Goal: Transaction & Acquisition: Purchase product/service

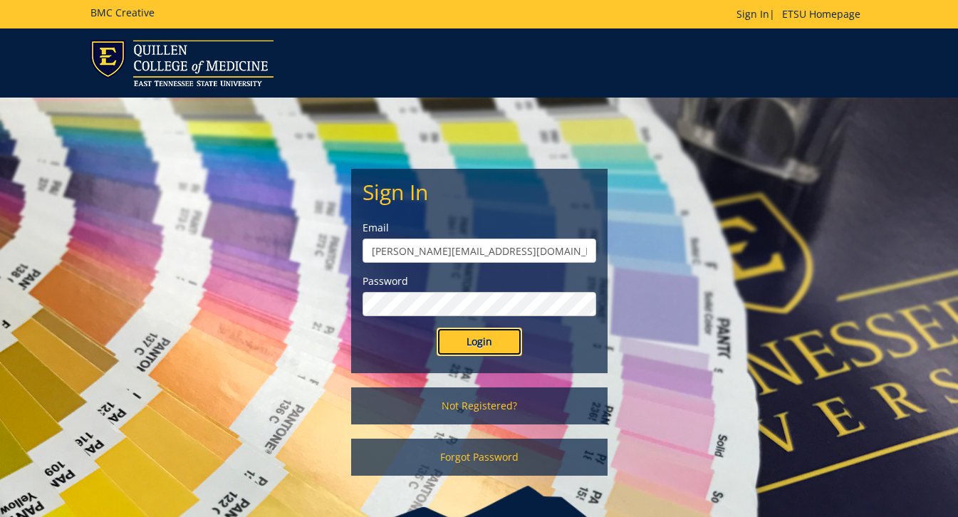
click at [494, 341] on input "Login" at bounding box center [480, 342] width 86 height 29
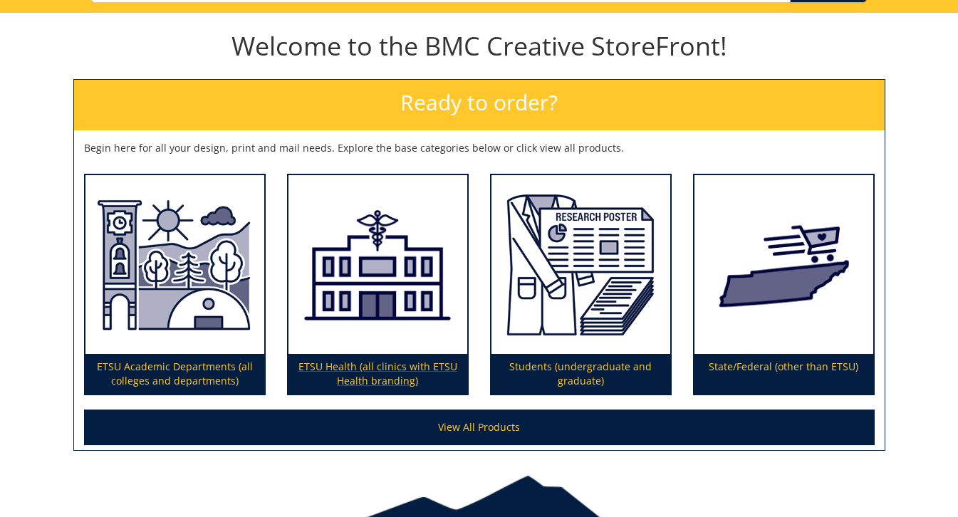
scroll to position [205, 0]
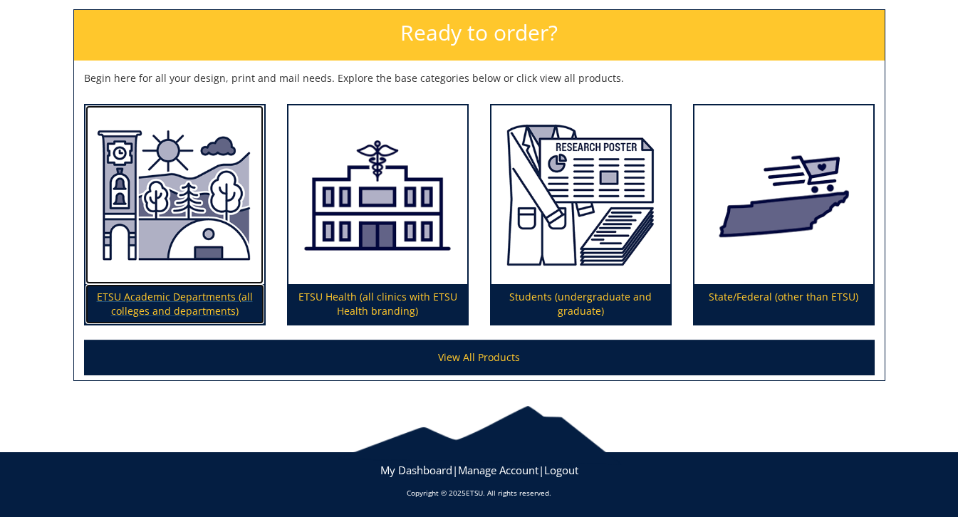
click at [155, 230] on img at bounding box center [175, 195] width 179 height 180
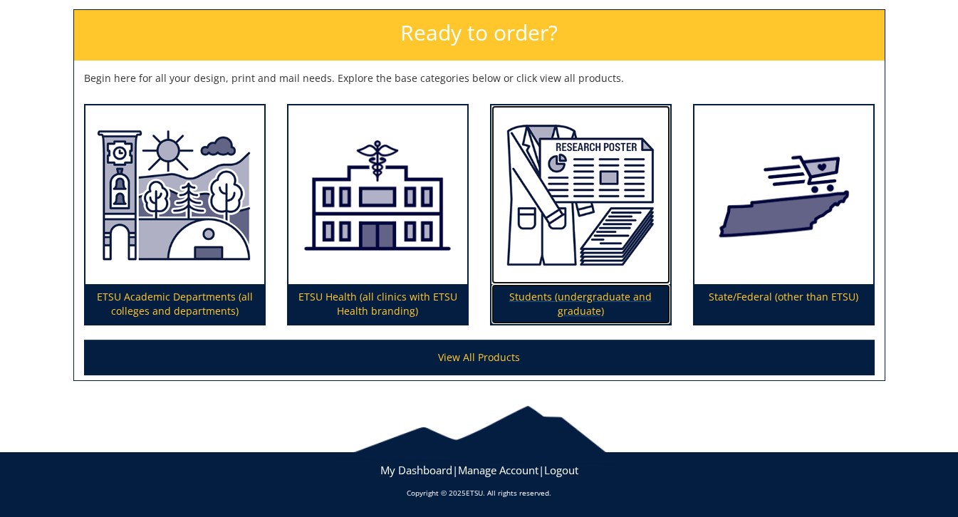
click at [586, 174] on img at bounding box center [581, 195] width 179 height 180
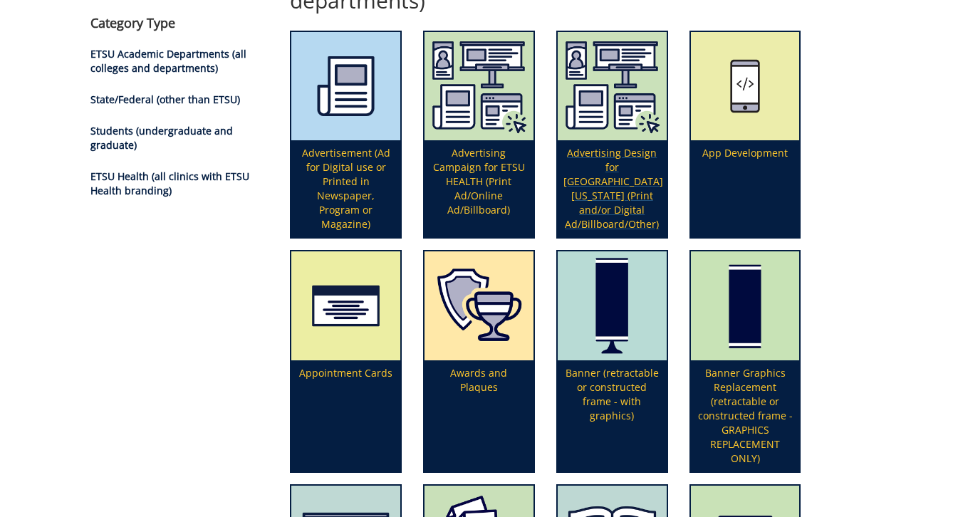
scroll to position [217, 0]
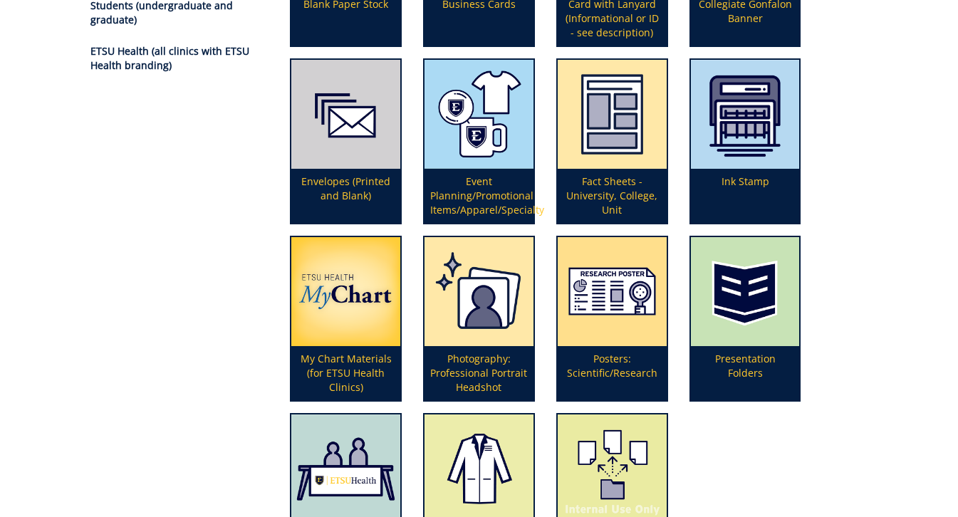
scroll to position [342, 0]
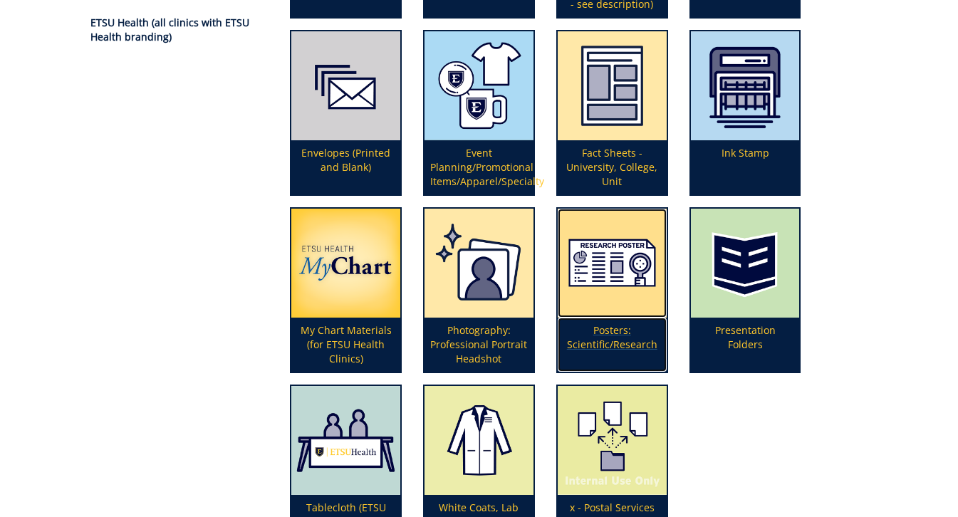
click at [610, 344] on p "Posters: Scientific/Research" at bounding box center [612, 345] width 109 height 54
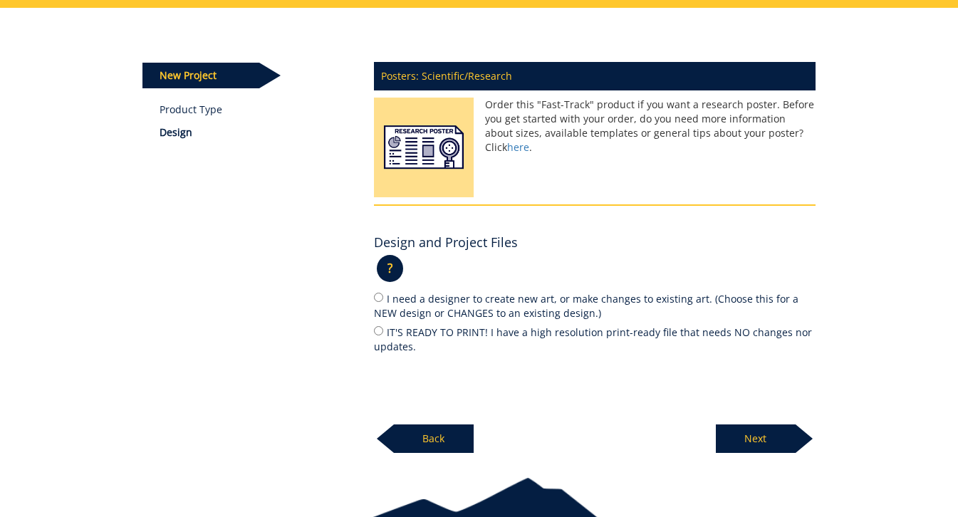
scroll to position [160, 0]
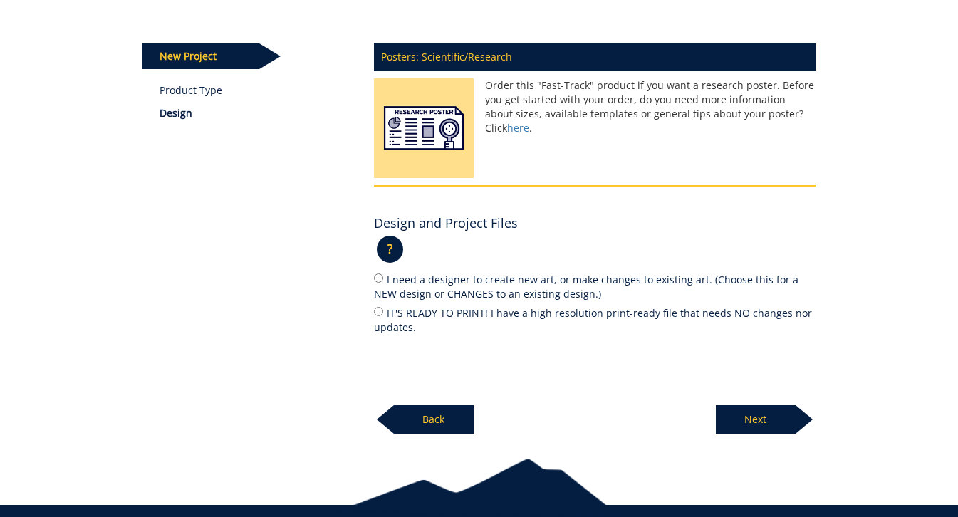
click at [442, 314] on label "IT'S READY TO PRINT! I have a high resolution print-ready file that needs NO ch…" at bounding box center [595, 320] width 442 height 30
click at [383, 314] on input "IT'S READY TO PRINT! I have a high resolution print-ready file that needs NO ch…" at bounding box center [378, 311] width 9 height 9
radio input "true"
click at [756, 418] on p "Next" at bounding box center [756, 419] width 80 height 29
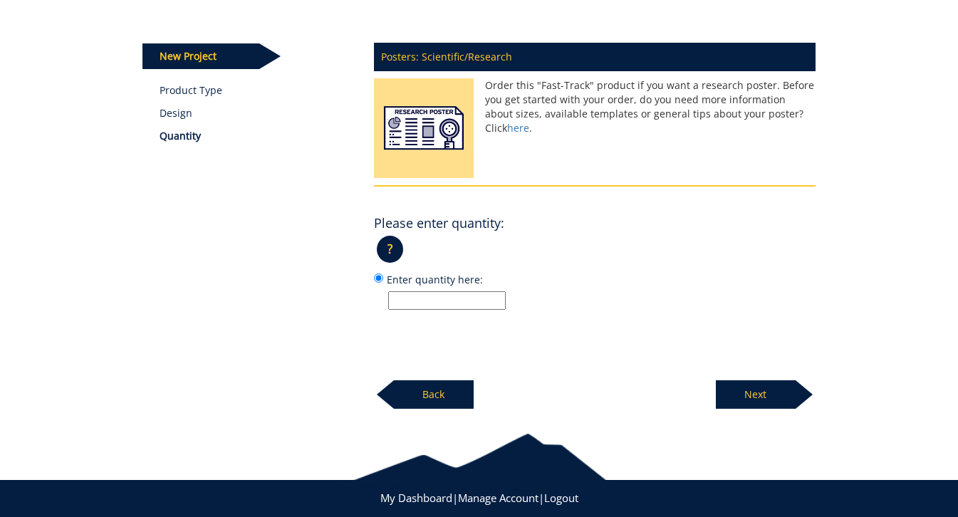
click at [473, 296] on input "Enter quantity here:" at bounding box center [447, 300] width 118 height 19
type input "1"
click at [758, 389] on p "Next" at bounding box center [756, 395] width 80 height 29
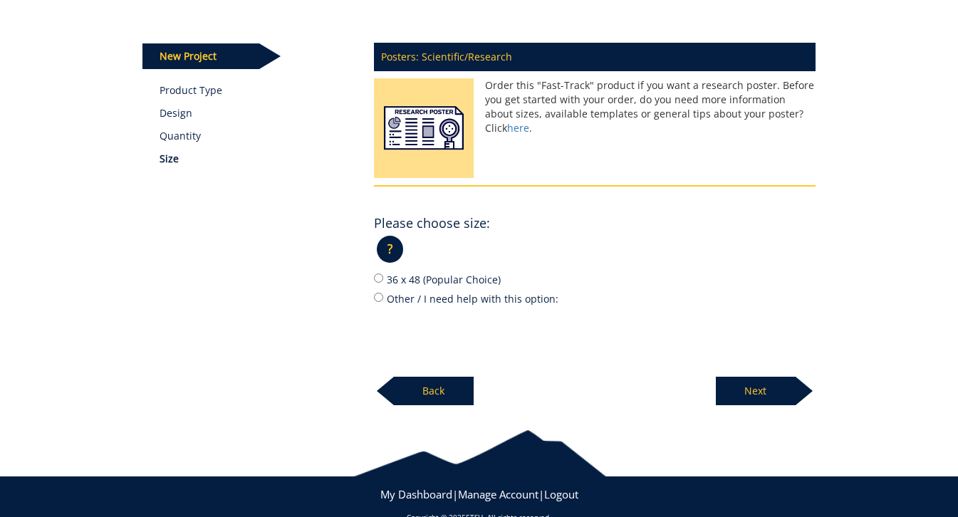
click at [431, 281] on label "36 x 48 (Popular Choice)" at bounding box center [595, 280] width 442 height 16
click at [383, 281] on input "36 x 48 (Popular Choice)" at bounding box center [378, 278] width 9 height 9
radio input "true"
click at [773, 393] on p "Next" at bounding box center [756, 391] width 80 height 29
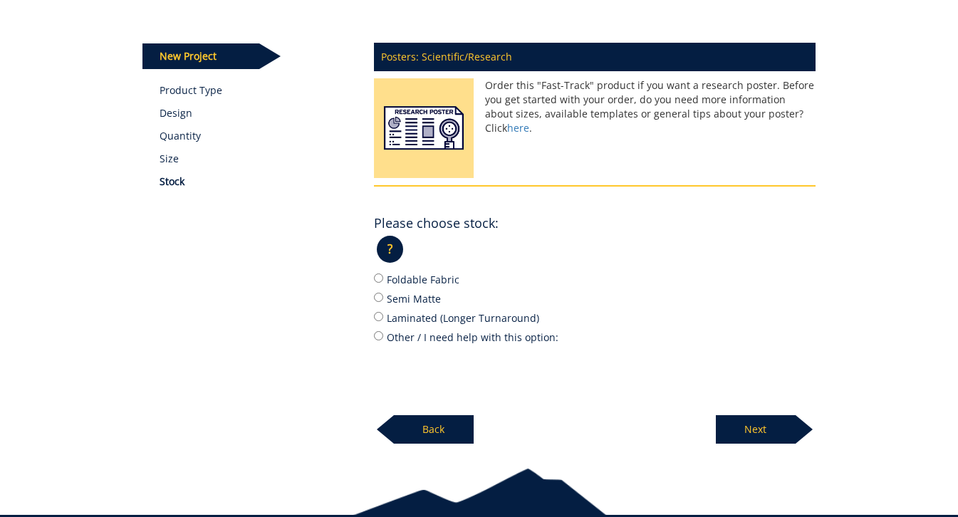
click at [410, 279] on label "Foldable Fabric" at bounding box center [595, 280] width 442 height 16
click at [383, 279] on input "Foldable Fabric" at bounding box center [378, 278] width 9 height 9
radio input "true"
click at [772, 428] on p "Next" at bounding box center [756, 429] width 80 height 29
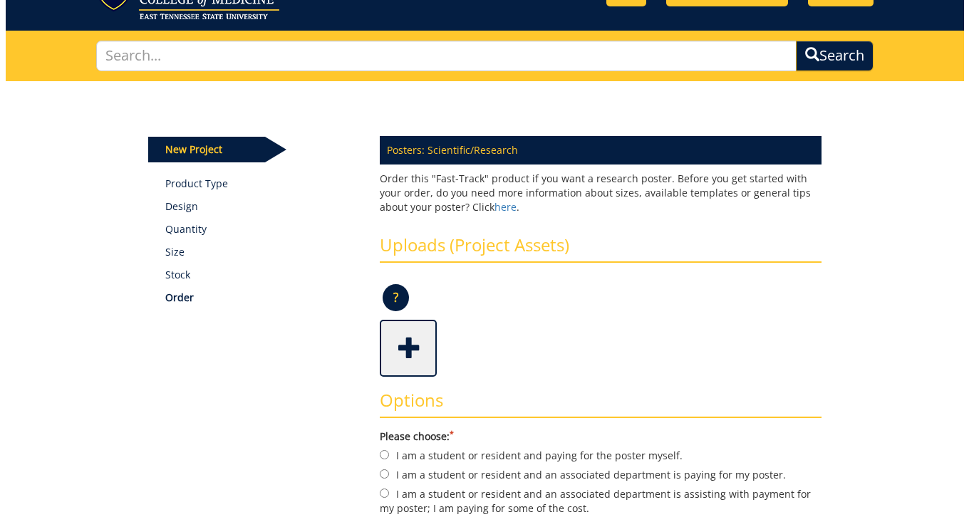
scroll to position [148, 0]
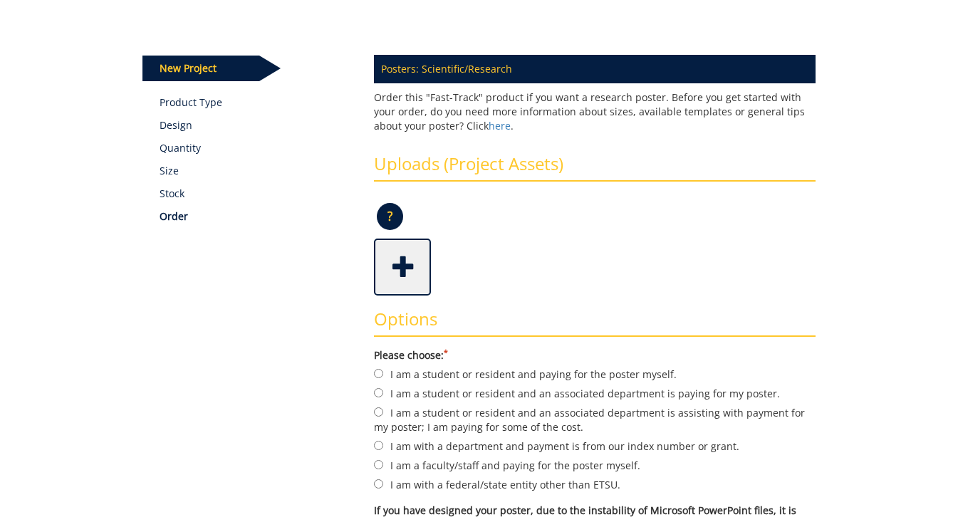
click at [402, 272] on span at bounding box center [404, 266] width 57 height 50
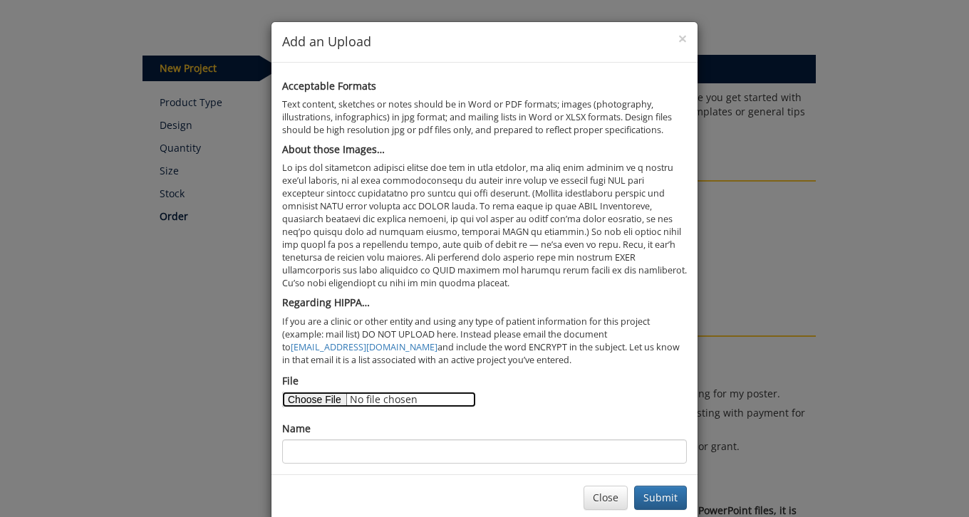
click at [313, 401] on input "File" at bounding box center [379, 400] width 194 height 16
type input "C:\fakepath\Bell Sleep Research Poster_final.pdf"
click at [368, 440] on div "Name" at bounding box center [484, 443] width 405 height 42
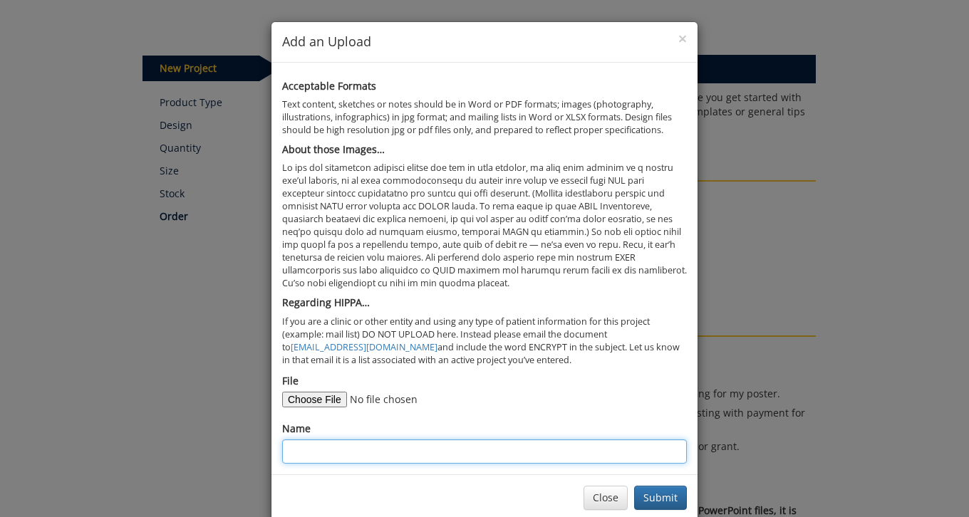
click at [371, 448] on input "Name" at bounding box center [484, 452] width 405 height 24
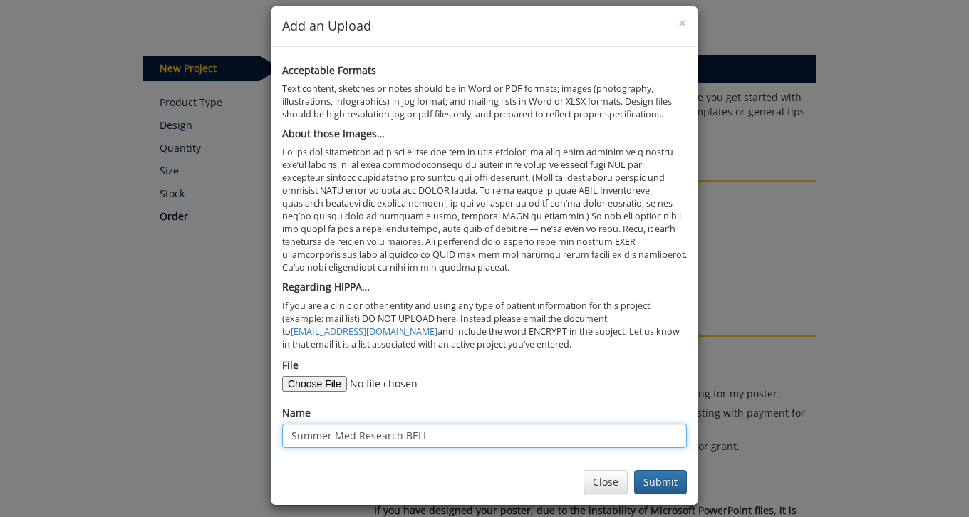
scroll to position [26, 0]
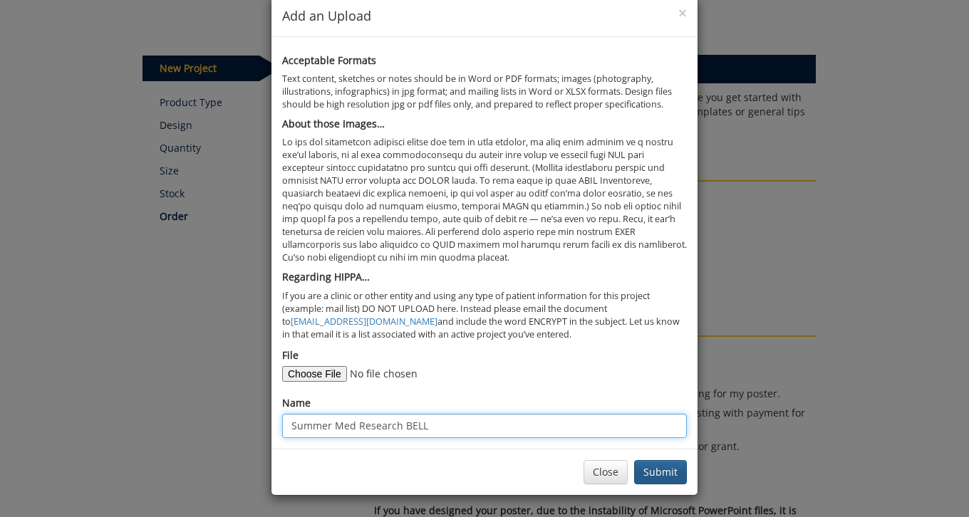
type input "Summer Med Research BELL"
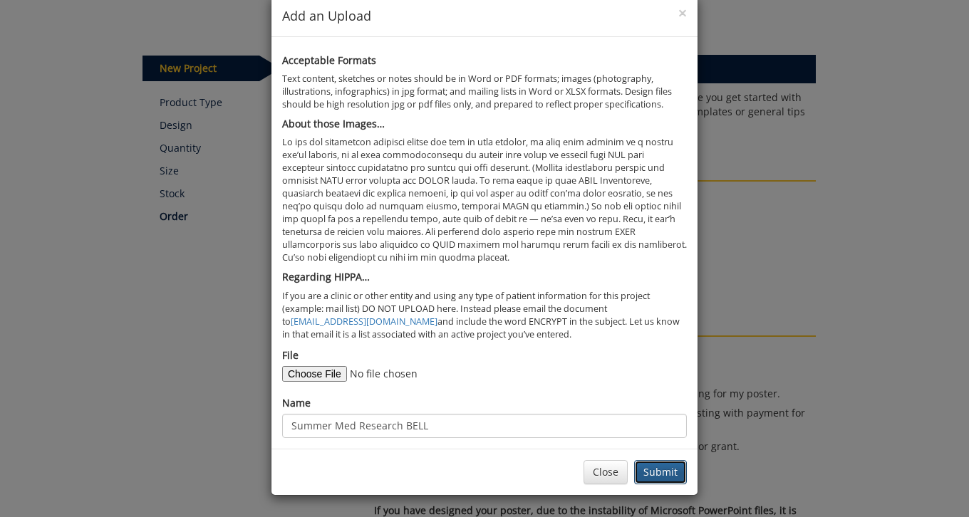
click at [653, 472] on button "Submit" at bounding box center [660, 472] width 53 height 24
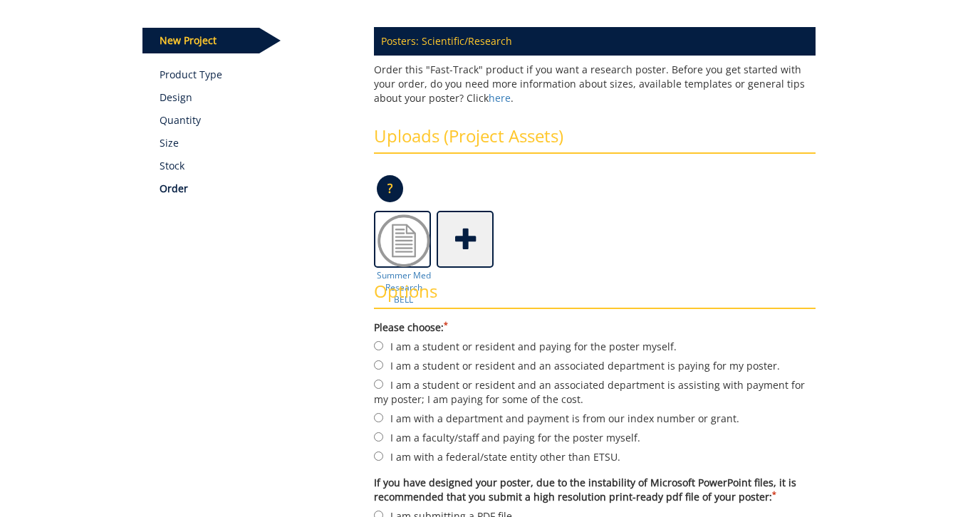
scroll to position [205, 0]
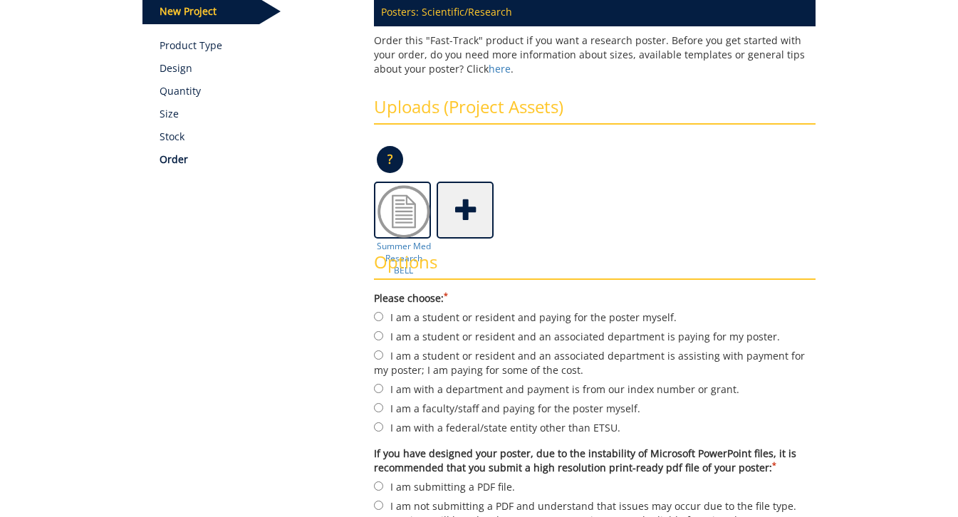
click at [470, 393] on label "I am with a department and payment is from our index number or grant." at bounding box center [595, 389] width 442 height 16
click at [383, 393] on input "I am with a department and payment is from our index number or grant." at bounding box center [378, 388] width 9 height 9
radio input "true"
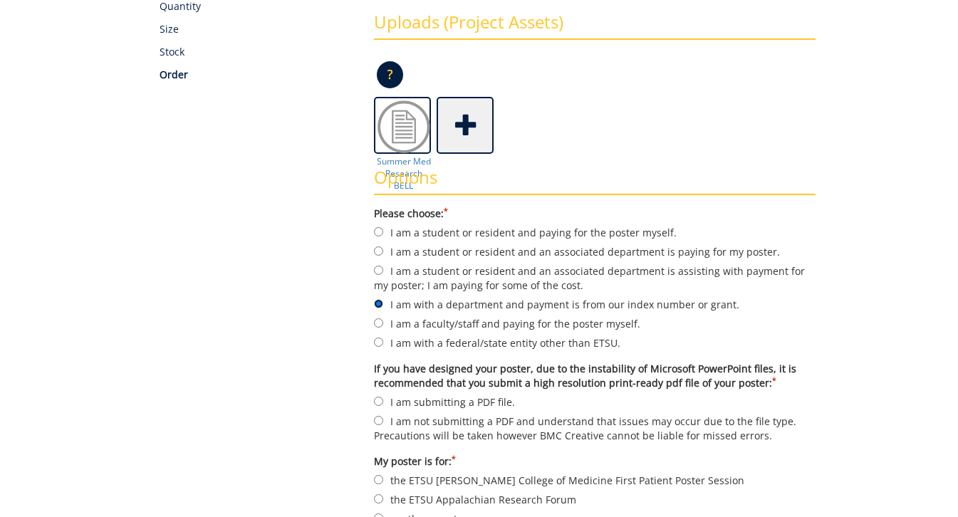
scroll to position [319, 0]
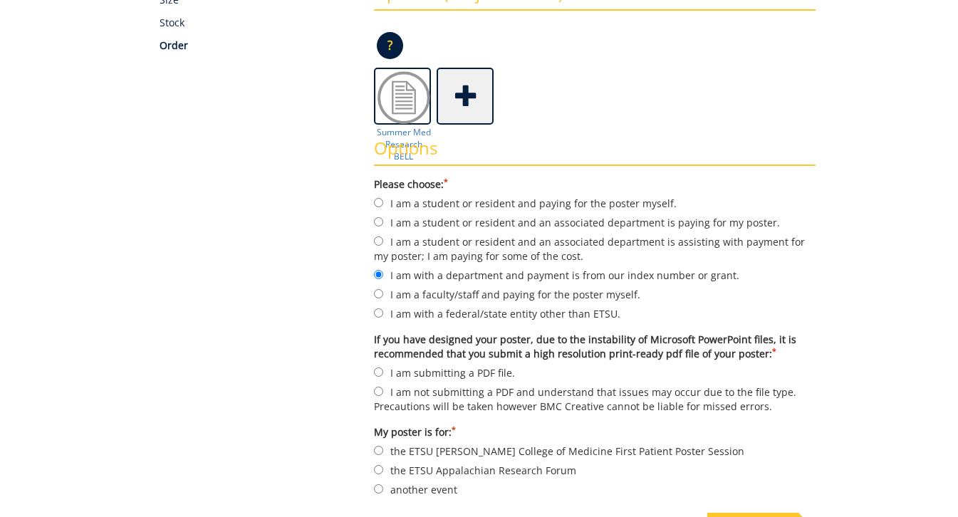
click at [397, 373] on label "I am submitting a PDF file." at bounding box center [595, 373] width 442 height 16
click at [383, 373] on input "I am submitting a PDF file." at bounding box center [378, 372] width 9 height 9
radio input "true"
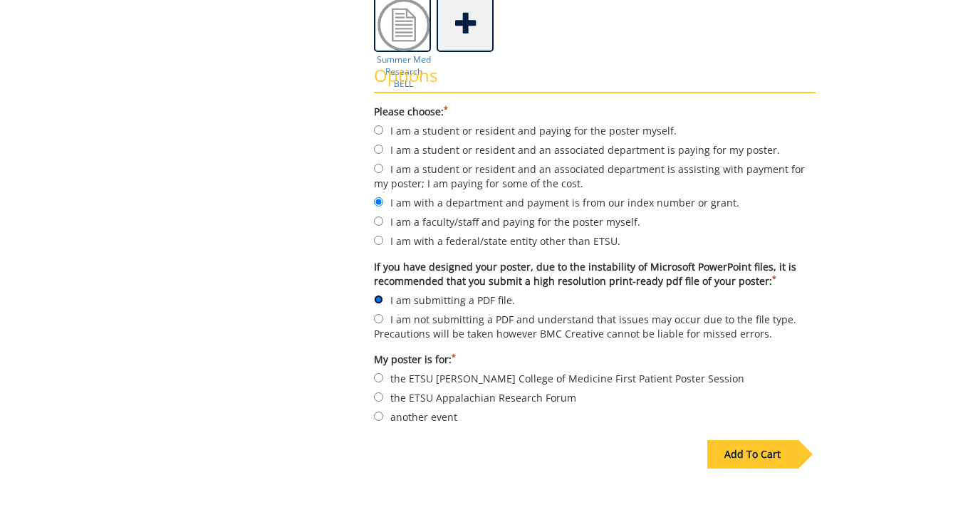
scroll to position [410, 0]
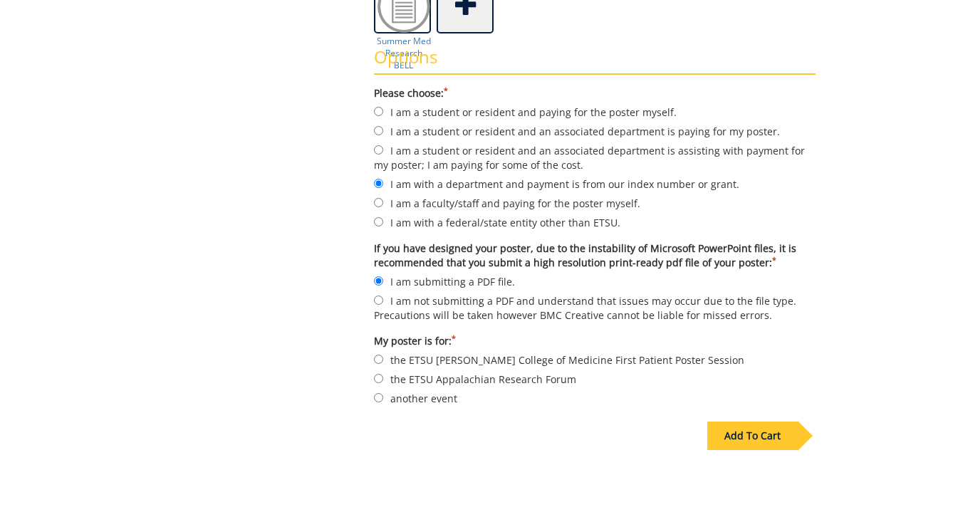
click at [530, 358] on label "the ETSU Quillen College of Medicine First Patient Poster Session" at bounding box center [595, 360] width 442 height 16
click at [383, 358] on input "the ETSU Quillen College of Medicine First Patient Poster Session" at bounding box center [378, 359] width 9 height 9
radio input "true"
click at [518, 381] on label "the ETSU Appalachian Research Forum" at bounding box center [595, 379] width 442 height 16
click at [383, 381] on input "the ETSU Appalachian Research Forum" at bounding box center [378, 378] width 9 height 9
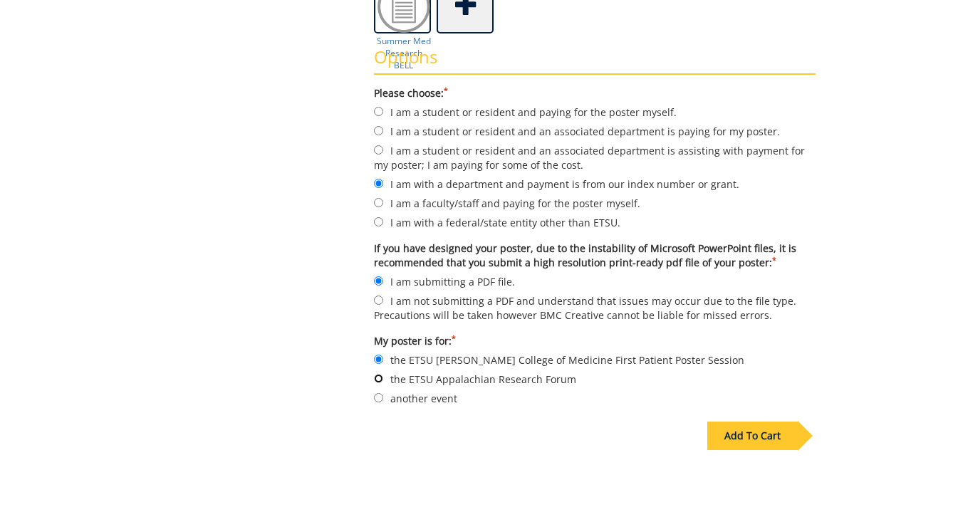
radio input "true"
click at [428, 401] on label "another event" at bounding box center [595, 399] width 442 height 16
click at [383, 401] on input "another event" at bounding box center [378, 397] width 9 height 9
radio input "true"
click at [790, 443] on div "Add To Cart" at bounding box center [753, 436] width 91 height 29
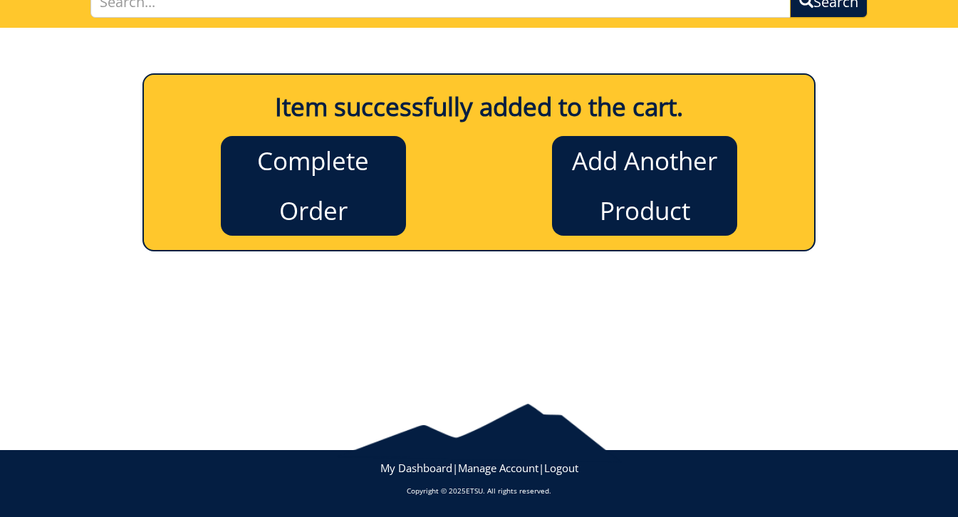
scroll to position [120, 0]
click at [619, 195] on link "Add Another Product" at bounding box center [644, 186] width 185 height 100
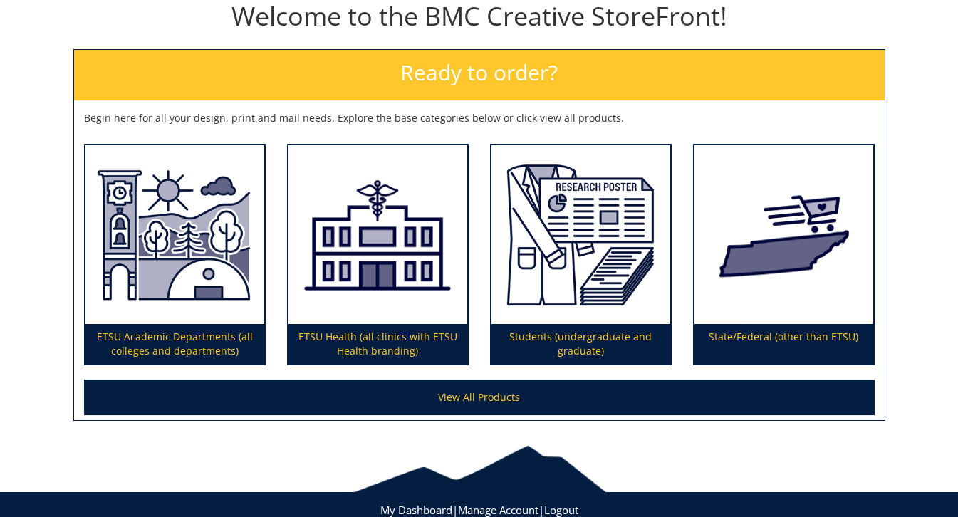
scroll to position [207, 0]
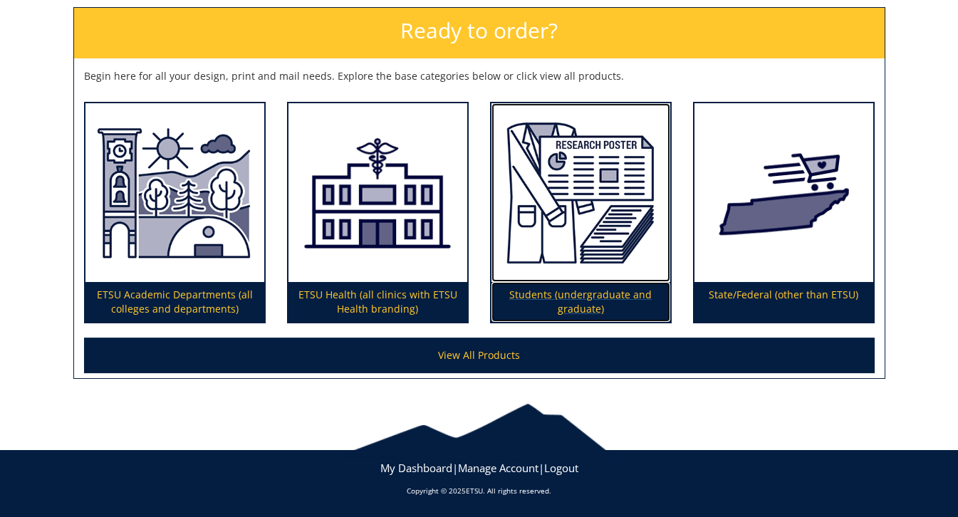
click at [564, 293] on p "Students (undergraduate and graduate)" at bounding box center [581, 302] width 179 height 40
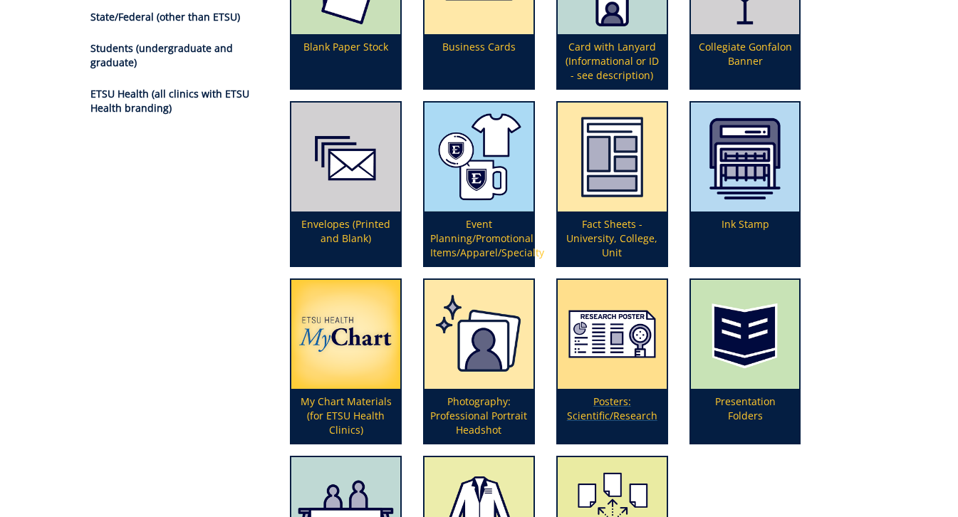
scroll to position [274, 0]
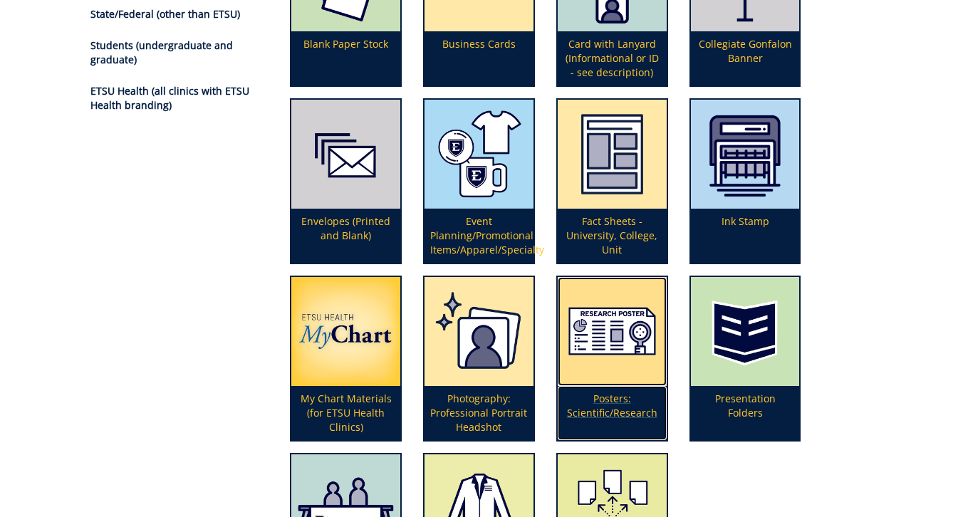
click at [606, 407] on p "Posters: Scientific/Research" at bounding box center [612, 413] width 109 height 54
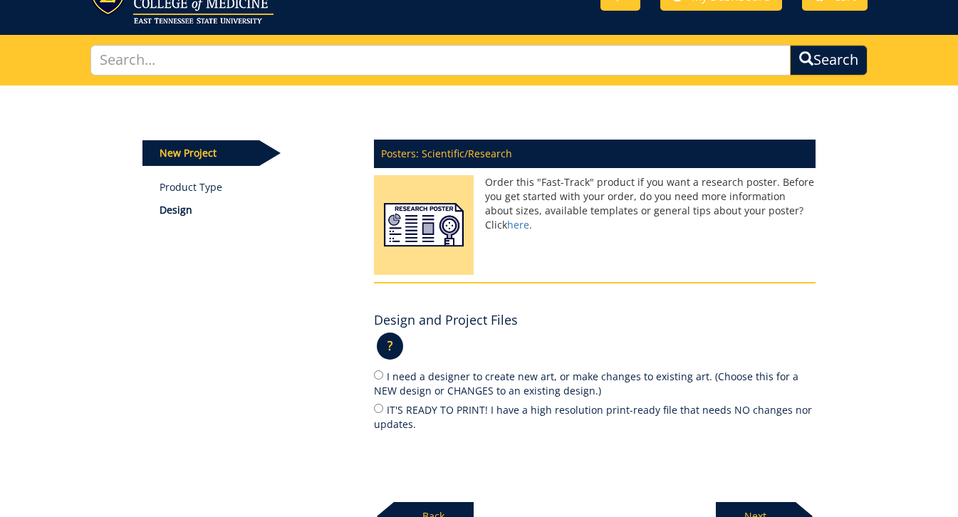
scroll to position [148, 0]
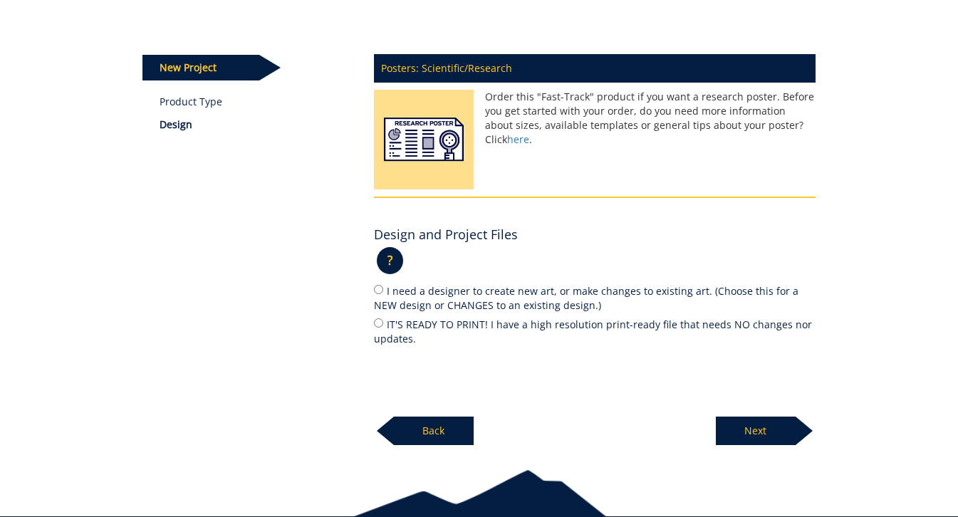
click at [483, 325] on label "IT'S READY TO PRINT! I have a high resolution print-ready file that needs NO ch…" at bounding box center [595, 331] width 442 height 30
click at [383, 325] on input "IT'S READY TO PRINT! I have a high resolution print-ready file that needs NO ch…" at bounding box center [378, 323] width 9 height 9
radio input "true"
click at [750, 433] on p "Next" at bounding box center [756, 431] width 80 height 29
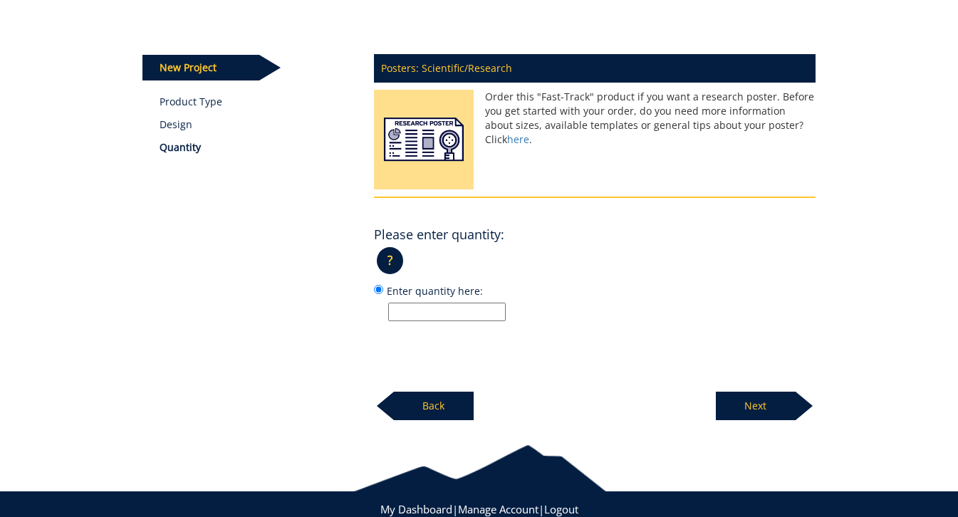
click at [460, 315] on input "Enter quantity here:" at bounding box center [447, 312] width 118 height 19
type input "1"
click at [757, 401] on p "Next" at bounding box center [756, 406] width 80 height 29
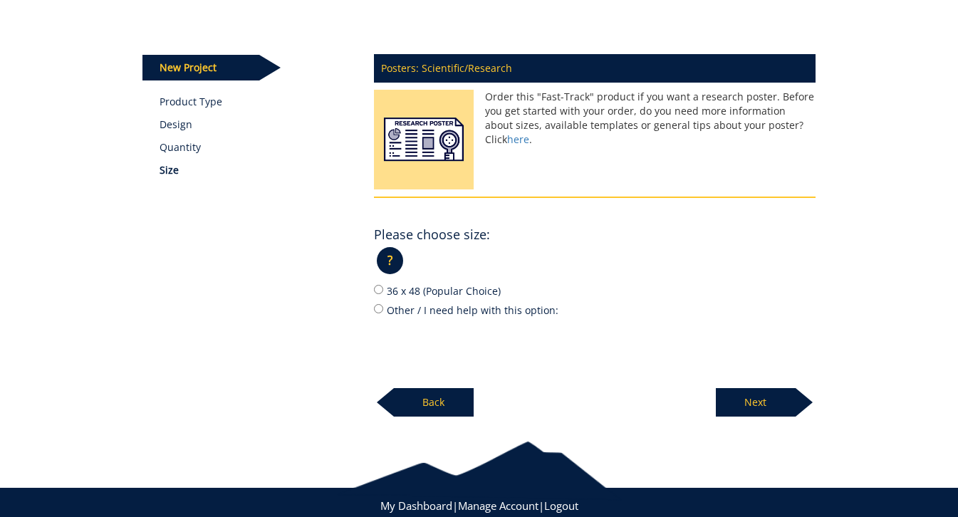
click at [461, 293] on label "36 x 48 (Popular Choice)" at bounding box center [595, 291] width 442 height 16
click at [383, 293] on input "36 x 48 (Popular Choice)" at bounding box center [378, 289] width 9 height 9
radio input "true"
click at [767, 402] on p "Next" at bounding box center [756, 402] width 80 height 29
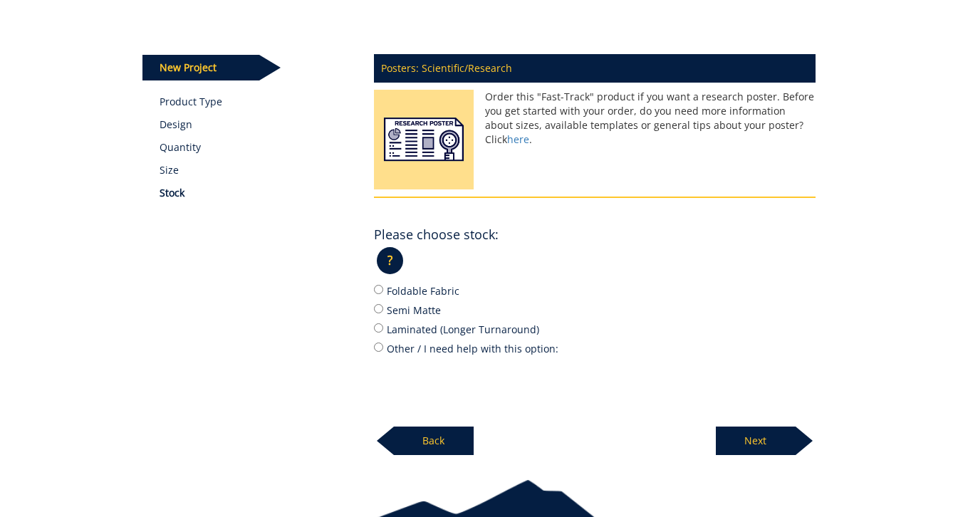
click at [425, 288] on label "Foldable Fabric" at bounding box center [595, 291] width 442 height 16
click at [383, 288] on input "Foldable Fabric" at bounding box center [378, 289] width 9 height 9
radio input "true"
click at [772, 434] on p "Next" at bounding box center [756, 441] width 80 height 29
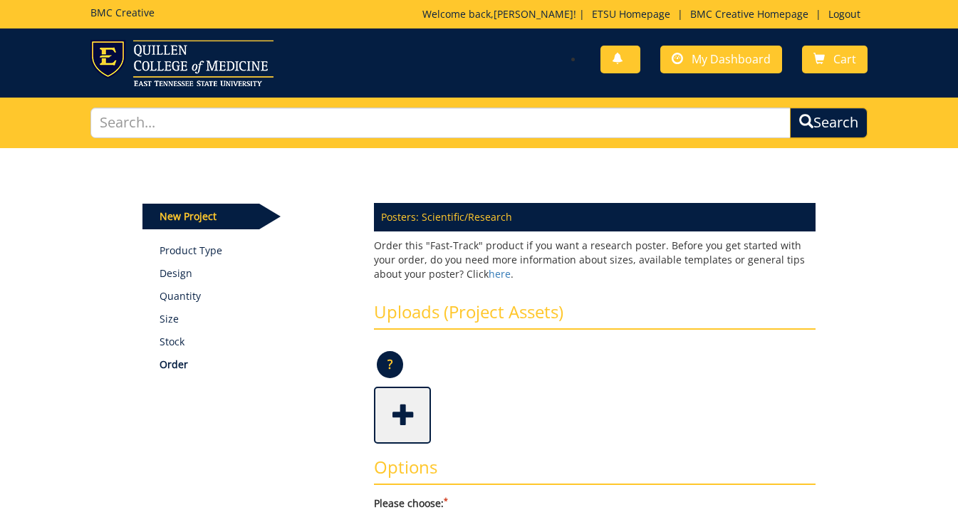
click at [405, 420] on span at bounding box center [404, 414] width 57 height 50
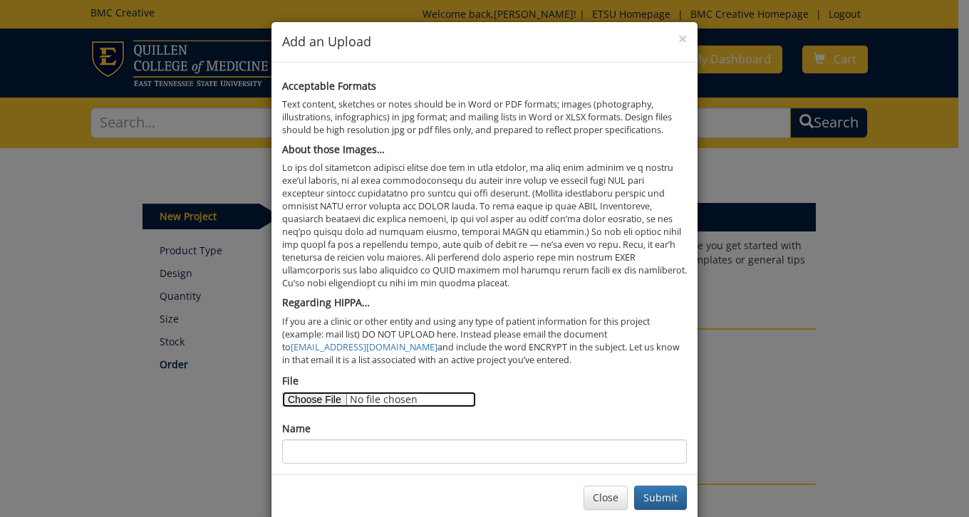
click at [311, 398] on input "File" at bounding box center [379, 400] width 194 height 16
type input "C:\fakepath\Kouser_DC METH poster_final.pdf"
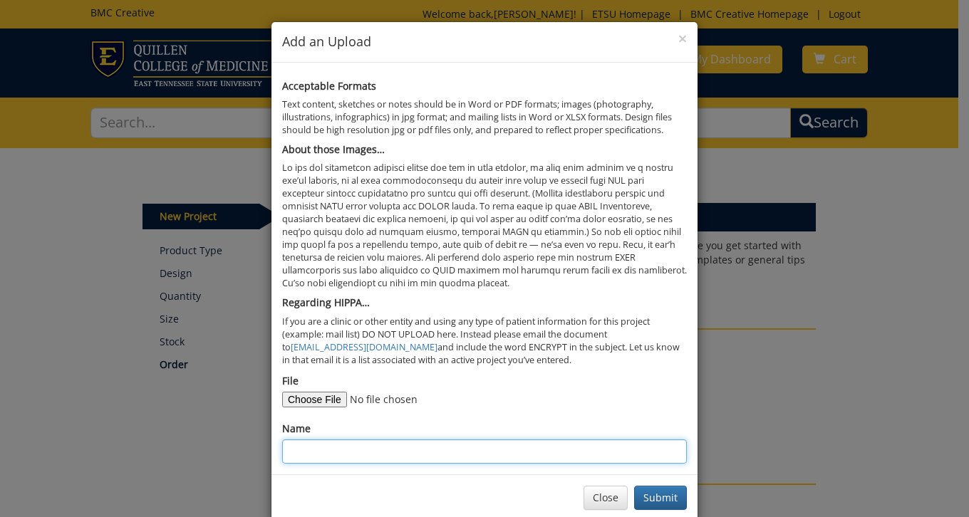
click at [290, 455] on input "Name" at bounding box center [484, 452] width 405 height 24
type input "Med Summer Research KOUSER"
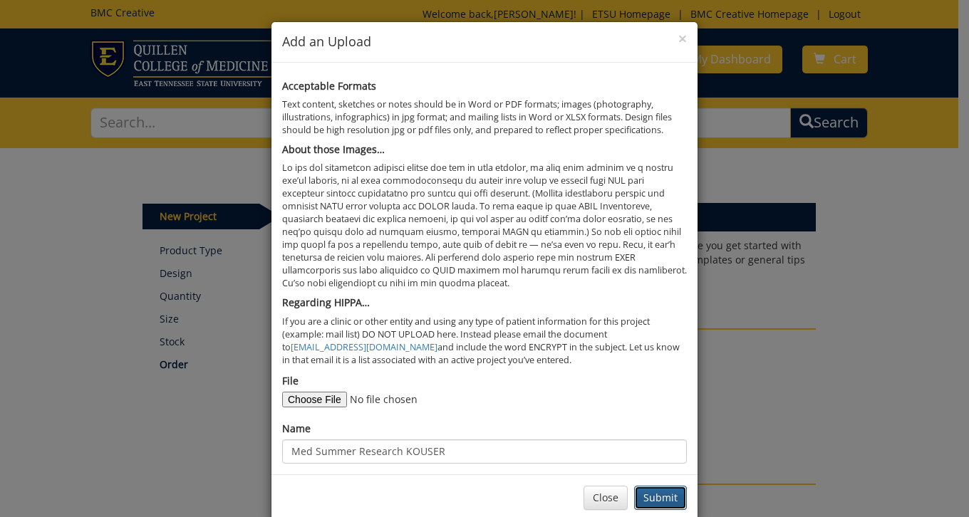
click at [663, 494] on button "Submit" at bounding box center [660, 498] width 53 height 24
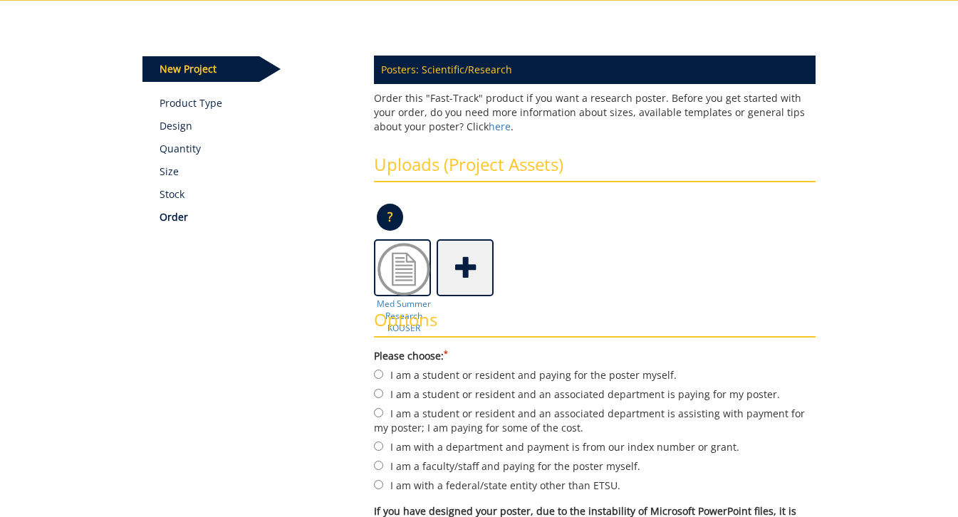
scroll to position [365, 0]
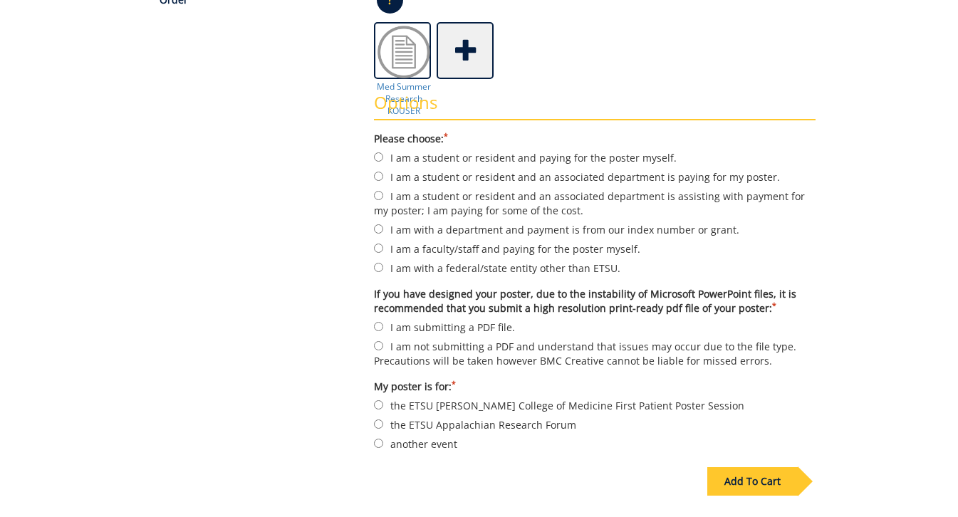
click at [425, 449] on label "another event" at bounding box center [595, 444] width 442 height 16
click at [383, 448] on input "another event" at bounding box center [378, 443] width 9 height 9
radio input "true"
click at [488, 328] on label "I am submitting a PDF file." at bounding box center [595, 327] width 442 height 16
click at [383, 328] on input "I am submitting a PDF file." at bounding box center [378, 326] width 9 height 9
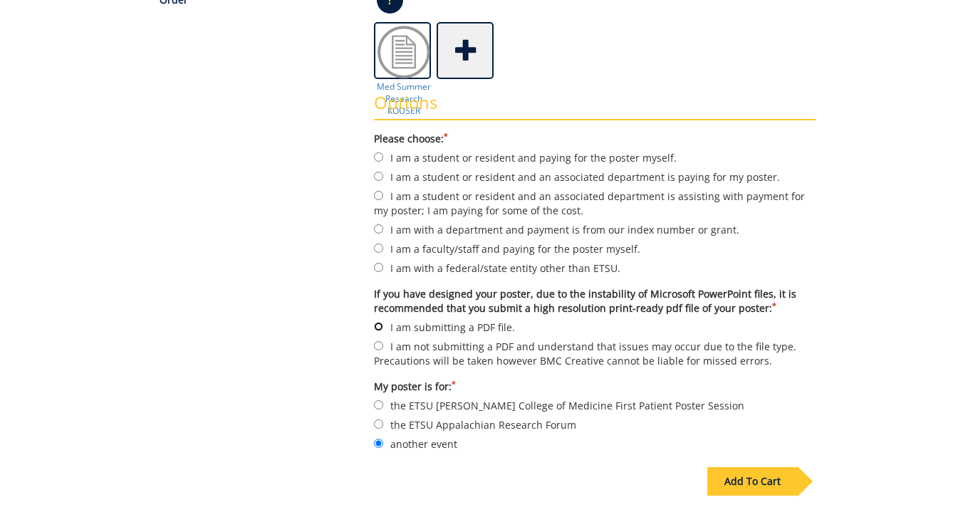
radio input "true"
click at [509, 229] on label "I am with a department and payment is from our index number or grant." at bounding box center [595, 230] width 442 height 16
click at [383, 229] on input "I am with a department and payment is from our index number or grant." at bounding box center [378, 228] width 9 height 9
radio input "true"
click at [737, 485] on div "Add To Cart" at bounding box center [753, 481] width 91 height 29
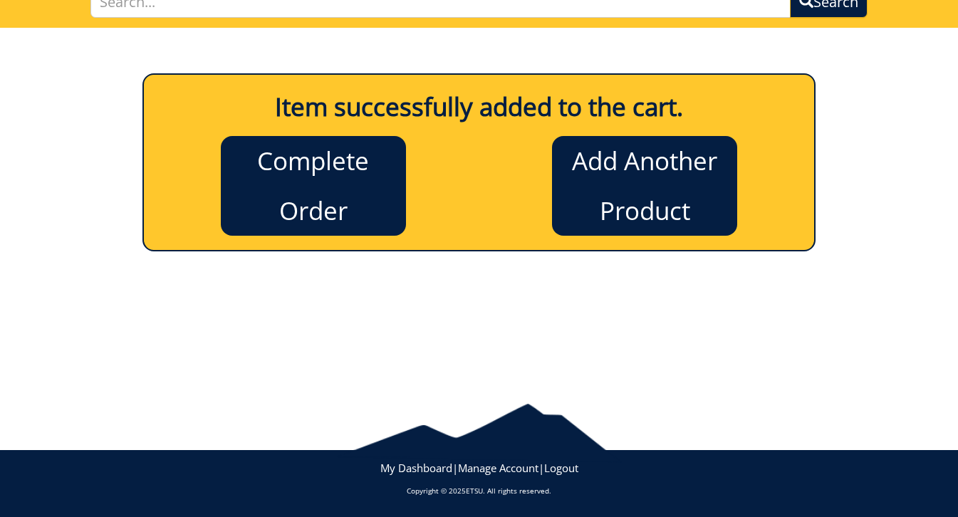
scroll to position [120, 0]
click at [342, 209] on link "Complete Order" at bounding box center [313, 186] width 185 height 100
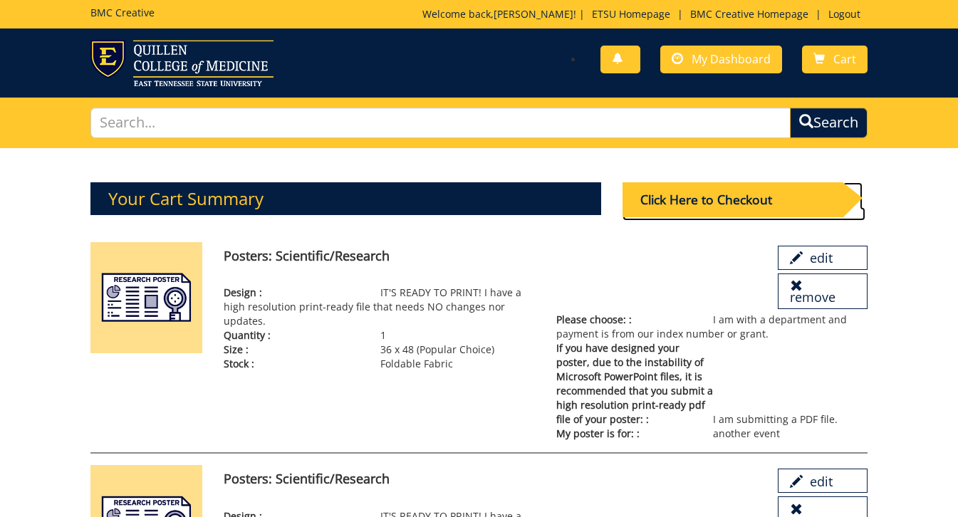
click at [710, 201] on div "Click Here to Checkout" at bounding box center [733, 199] width 220 height 35
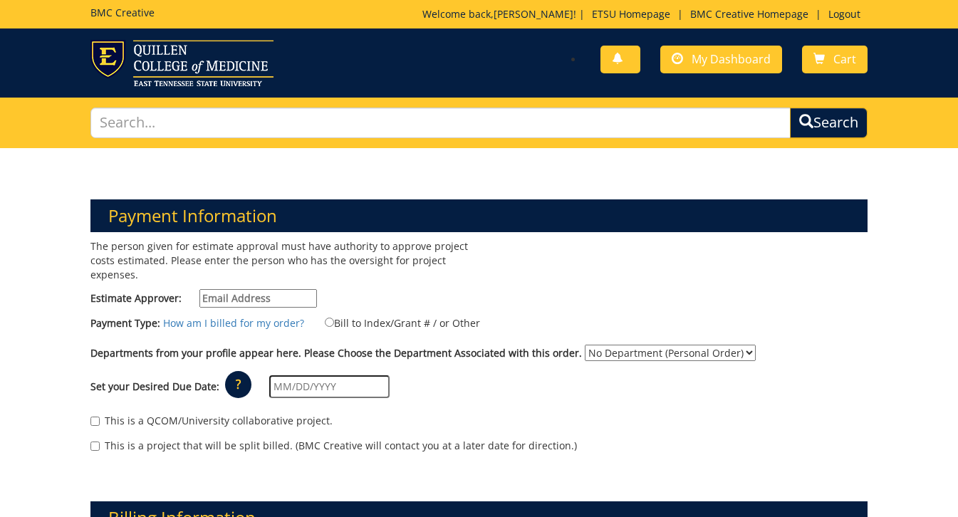
click at [305, 295] on input "Estimate Approver:" at bounding box center [259, 298] width 118 height 19
type input "maupincd@etsu.edu"
click at [327, 322] on input "Bill to Index/Grant # / or Other" at bounding box center [329, 322] width 9 height 9
radio input "true"
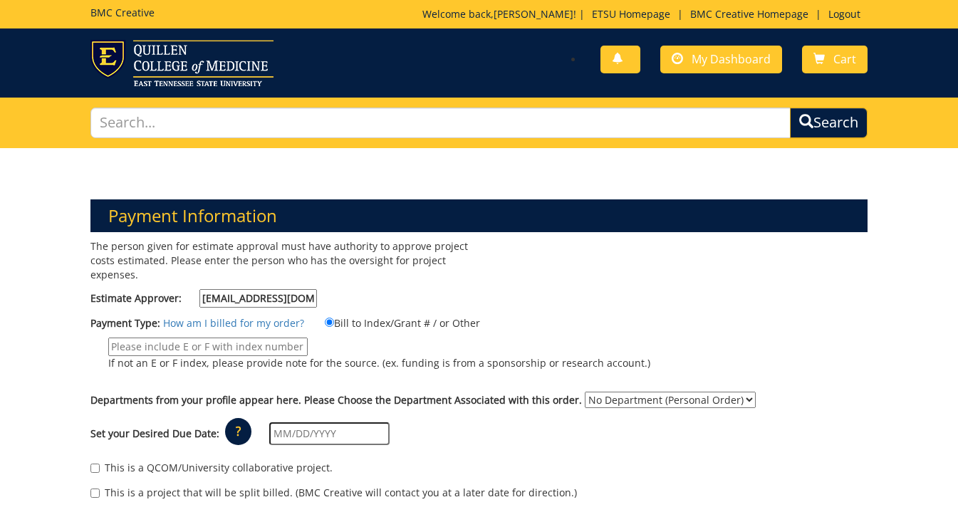
click at [139, 346] on input "If not an E or F index, please provide note for the source. (ex. funding is fro…" at bounding box center [208, 347] width 200 height 19
paste input "GL string 20-61000-100000-100-acct code-200-999-999-999-999-99"
type input "GL string 20-61000-100000-100-acct code-200-999-999-999-999-99"
select select "26"
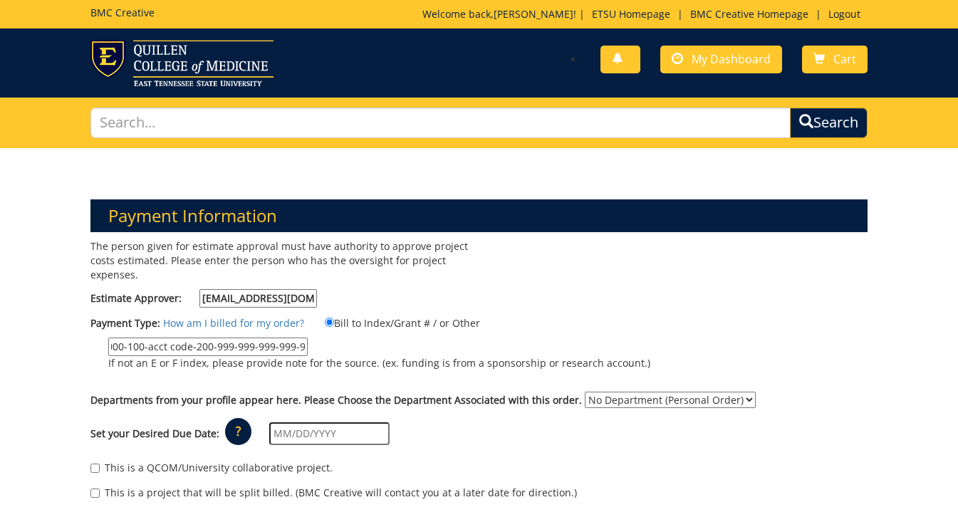
click option "Biomedical Sciences" at bounding box center [0, 0] width 0 height 0
click at [339, 436] on input "text" at bounding box center [329, 434] width 120 height 23
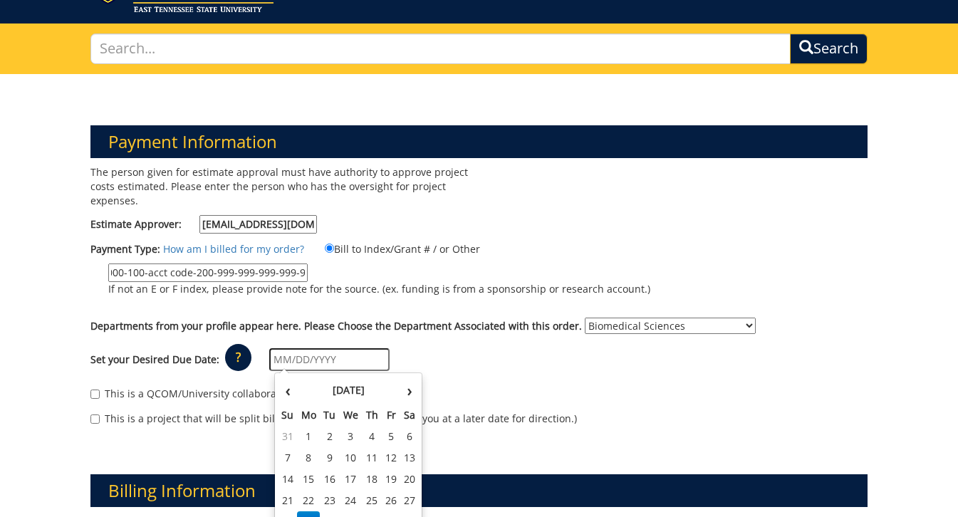
scroll to position [91, 0]
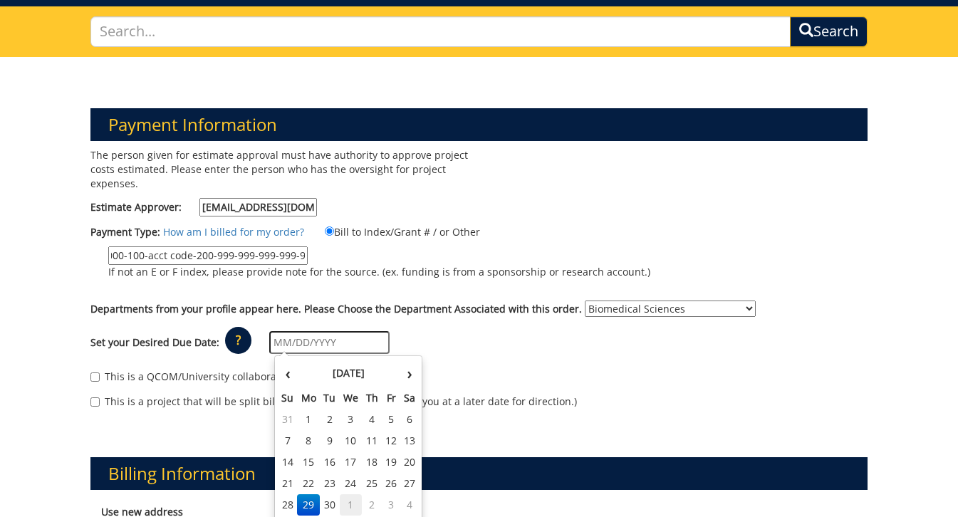
click at [353, 502] on td "1" at bounding box center [351, 505] width 23 height 21
type input "10/01/2025"
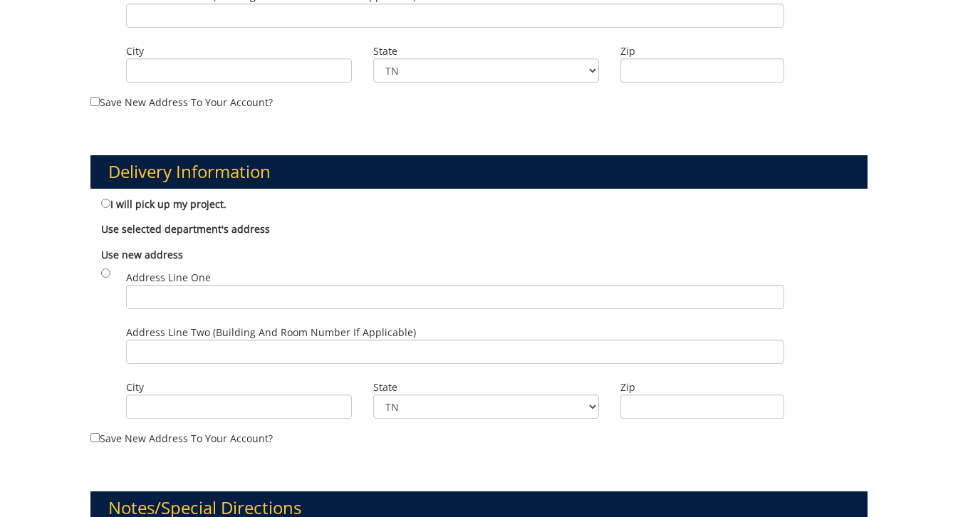
scroll to position [718, 0]
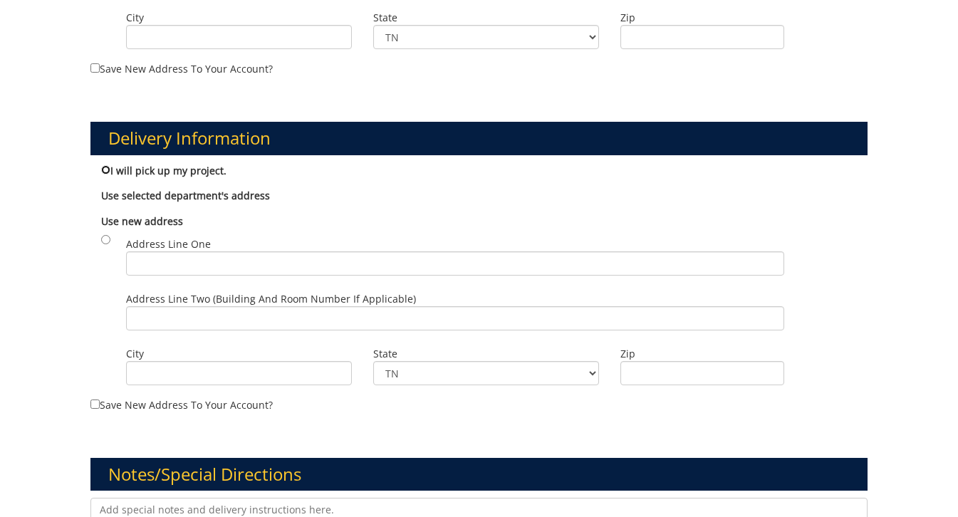
click at [110, 172] on input "I will pick up my project." at bounding box center [105, 169] width 9 height 9
radio input "true"
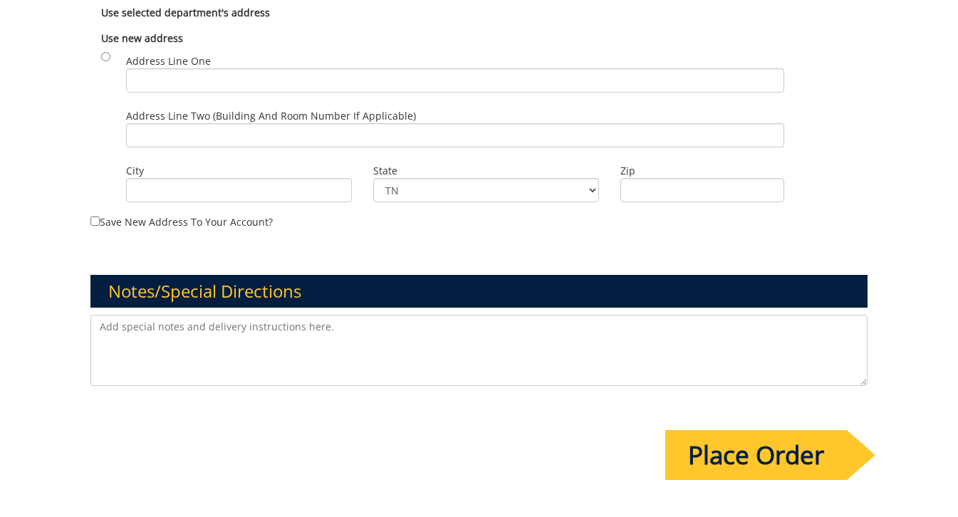
scroll to position [924, 0]
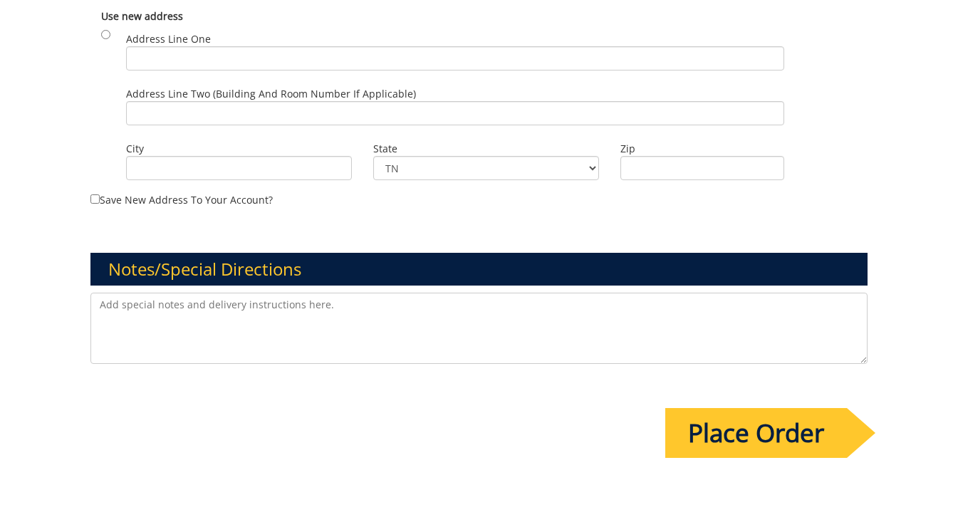
drag, startPoint x: 379, startPoint y: 310, endPoint x: 392, endPoint y: 301, distance: 15.8
click at [381, 309] on textarea at bounding box center [479, 328] width 777 height 71
type textarea "Thank you BMC team! i know you guys are busy with the rush from the med student…"
click at [812, 433] on input "Place Order" at bounding box center [757, 433] width 182 height 50
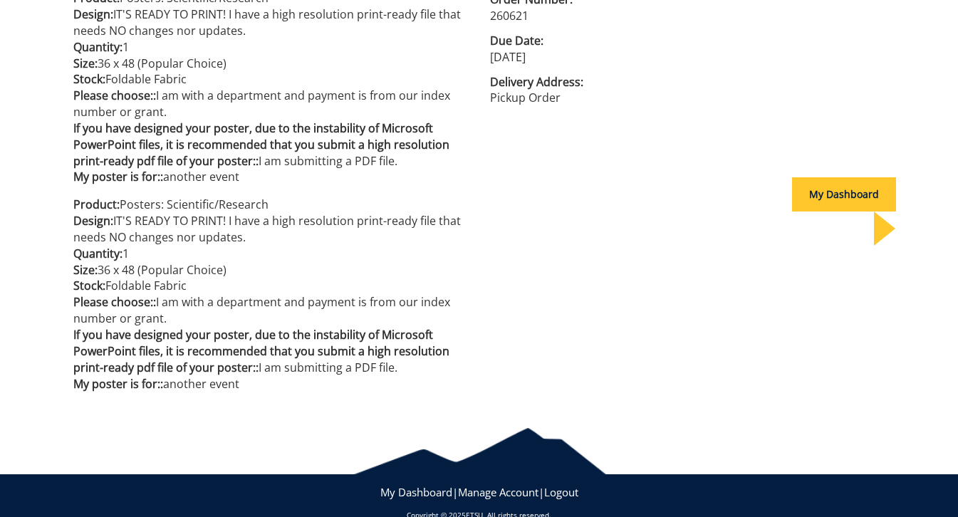
scroll to position [448, 0]
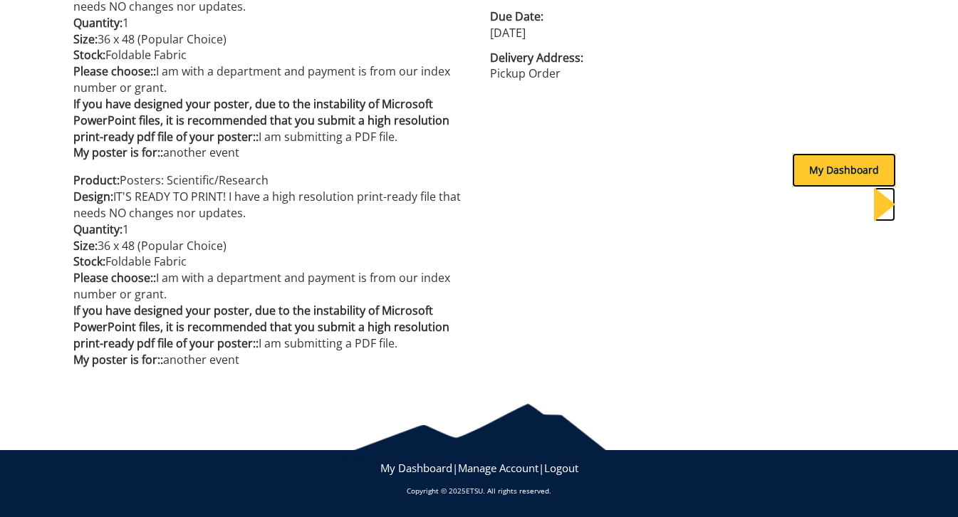
click at [803, 168] on div "My Dashboard" at bounding box center [844, 170] width 104 height 34
